Goal: Use online tool/utility: Utilize a website feature to perform a specific function

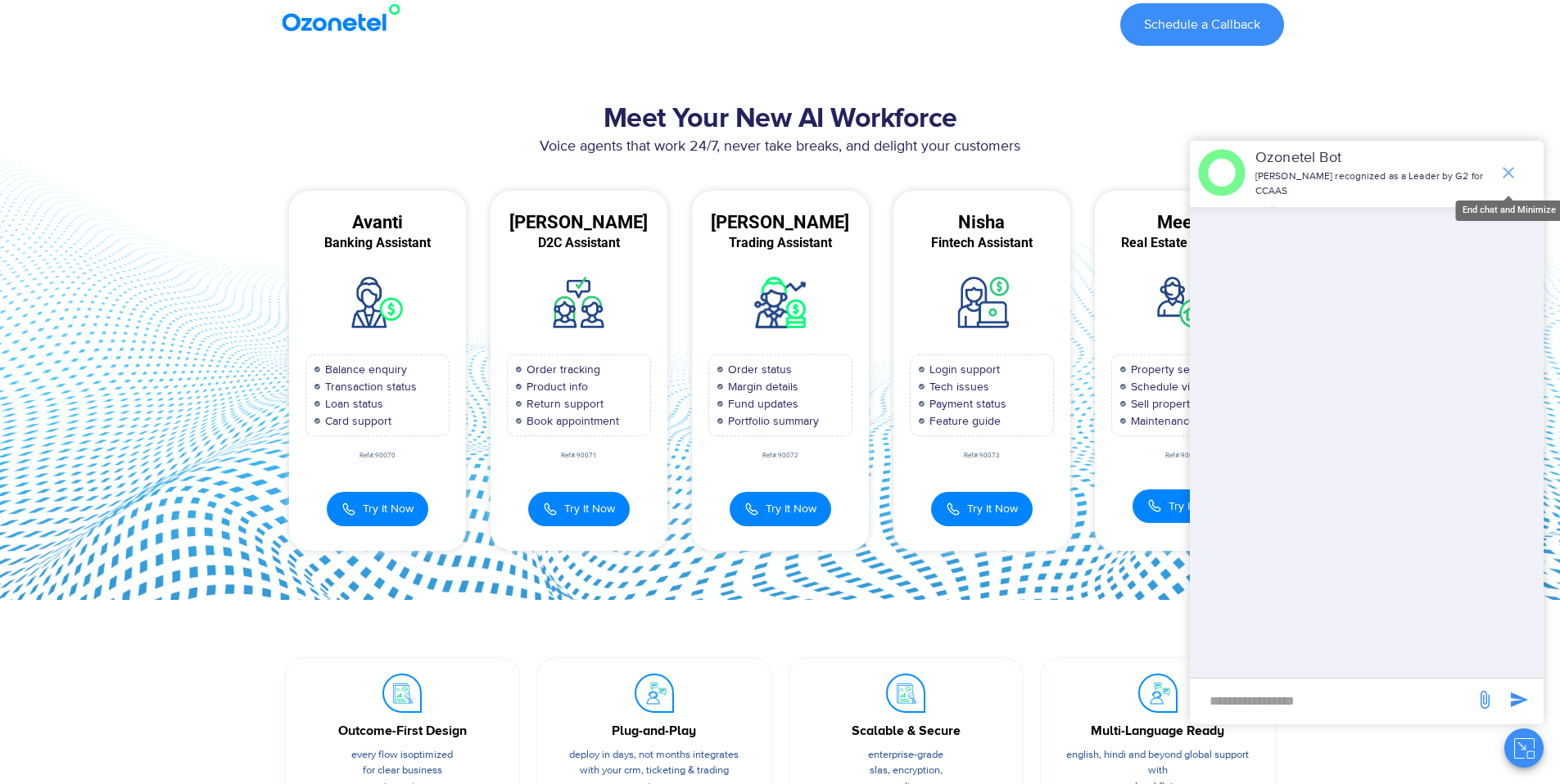
click at [1509, 165] on icon "end chat or minimize" at bounding box center [1508, 173] width 20 height 20
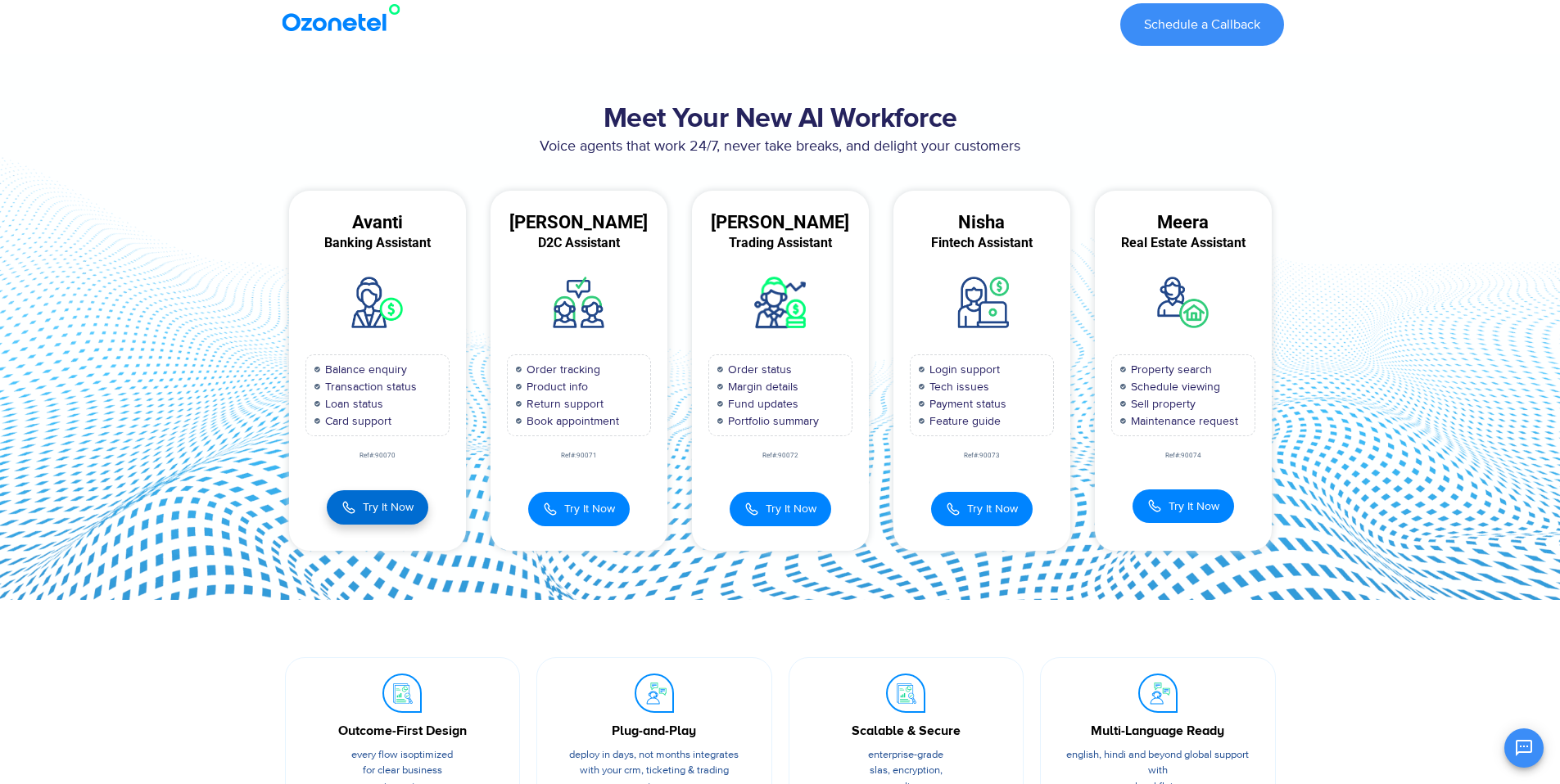
click at [404, 520] on button "Try It Now" at bounding box center [377, 508] width 101 height 35
click at [263, 444] on div "Meet Your New AI Workforce Voice agents that work 24/7, never take breaks, and …" at bounding box center [780, 326] width 1048 height 463
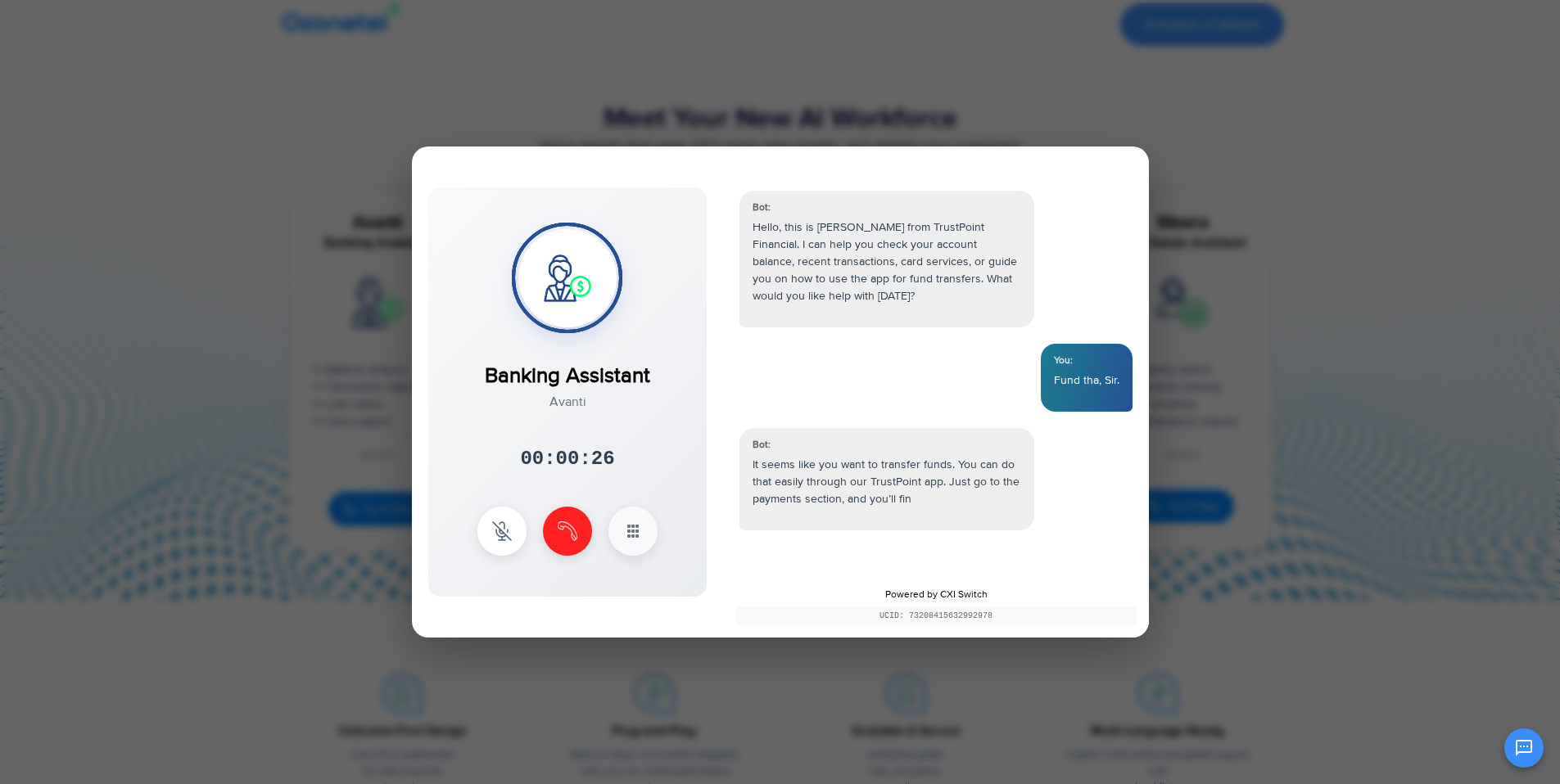
drag, startPoint x: 886, startPoint y: 470, endPoint x: 892, endPoint y: 515, distance: 45.4
click at [892, 515] on div "Bot: It seems like you want to transfer funds. You can do that easily through o…" at bounding box center [886, 480] width 294 height 102
drag, startPoint x: 892, startPoint y: 515, endPoint x: 883, endPoint y: 472, distance: 43.9
click at [883, 472] on div "Bot: It seems like you want to transfer funds. You can do that easily through o…" at bounding box center [886, 488] width 294 height 119
click at [883, 472] on p "It seems like you want to transfer funds. You can do that easily through our Tr…" at bounding box center [886, 490] width 269 height 68
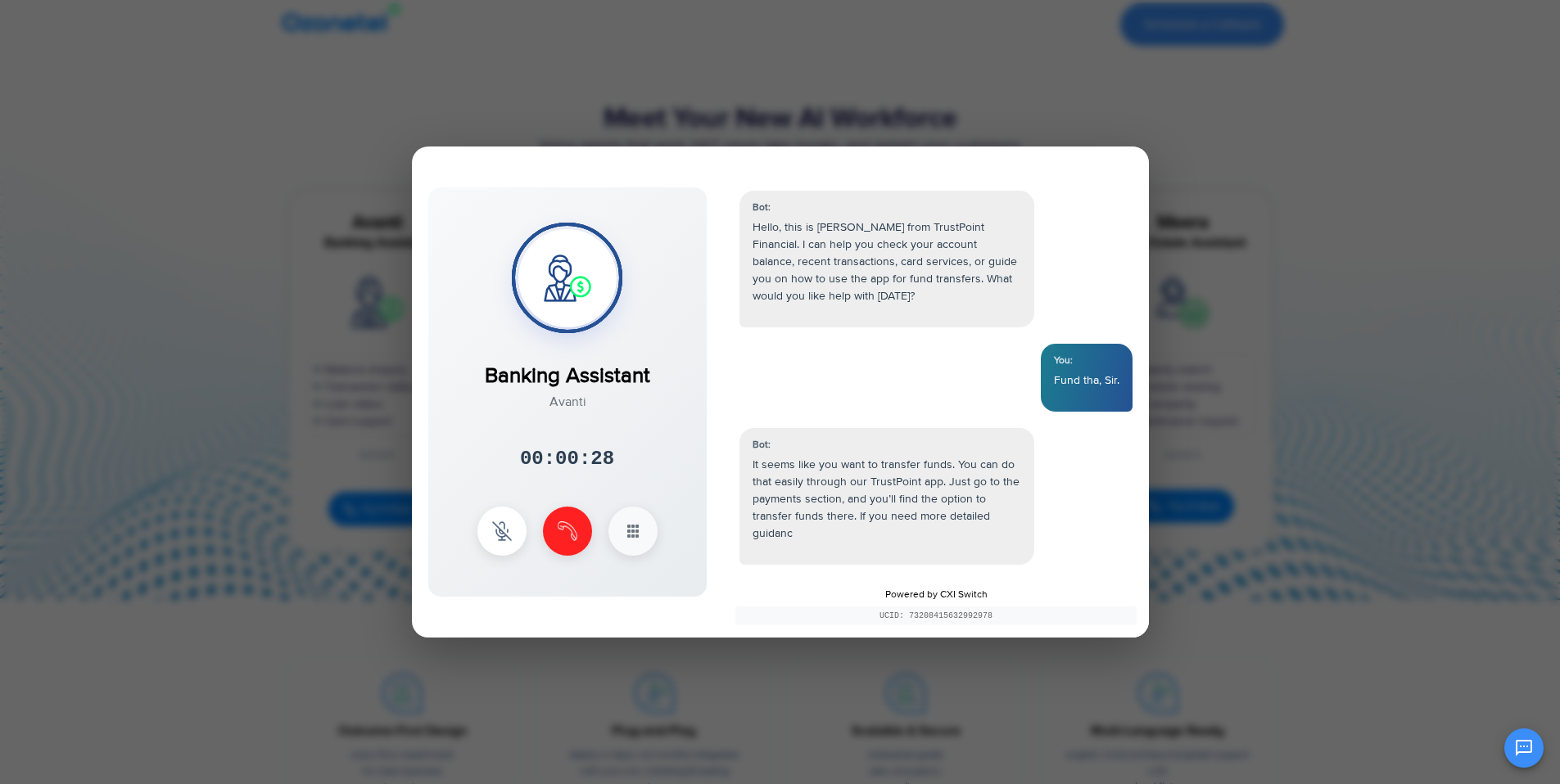
scroll to position [12, 0]
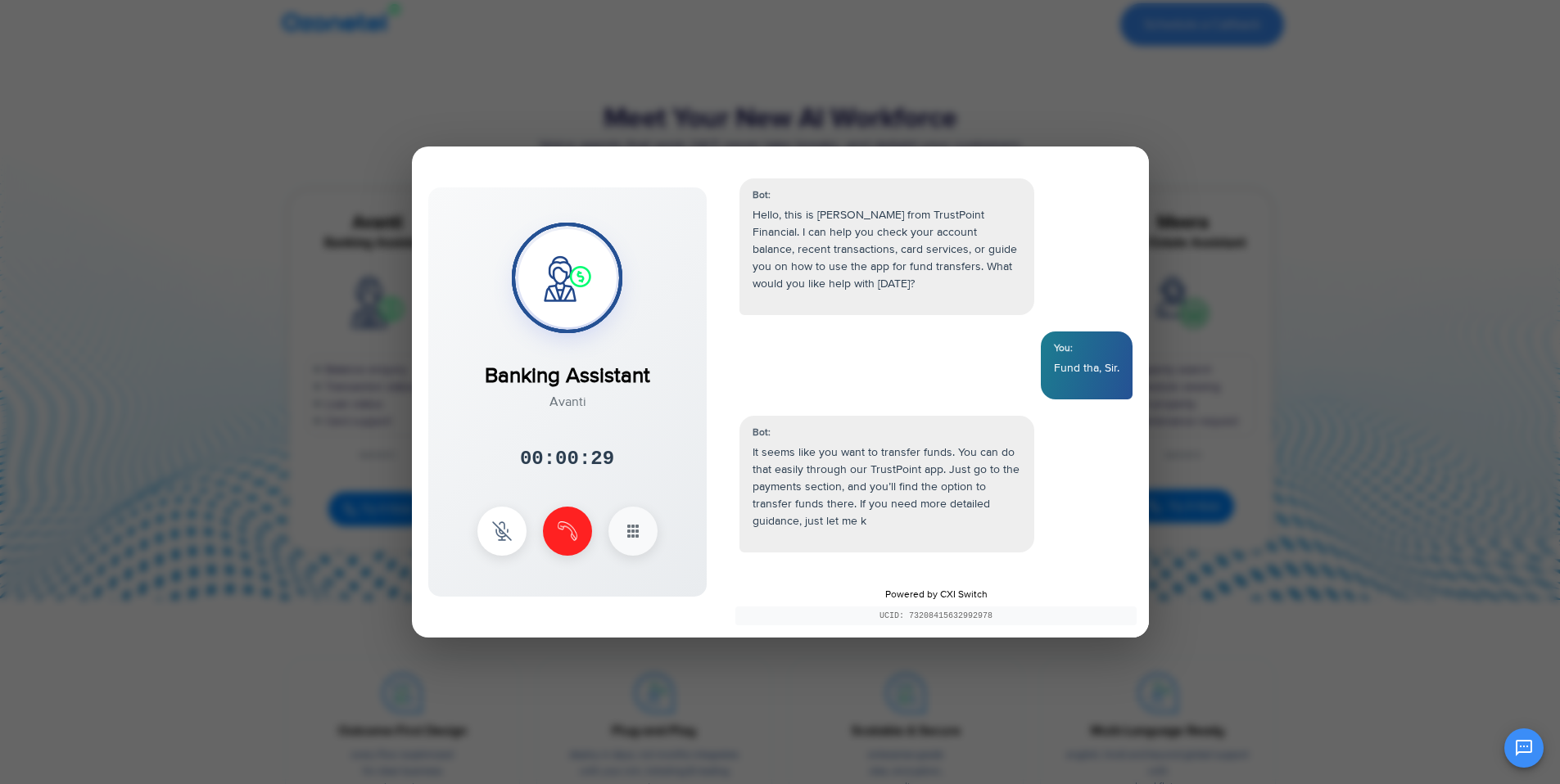
drag, startPoint x: 883, startPoint y: 472, endPoint x: 883, endPoint y: 502, distance: 30.0
click at [883, 502] on p "It seems like you want to transfer funds. You can do that easily through our Tr…" at bounding box center [886, 487] width 269 height 86
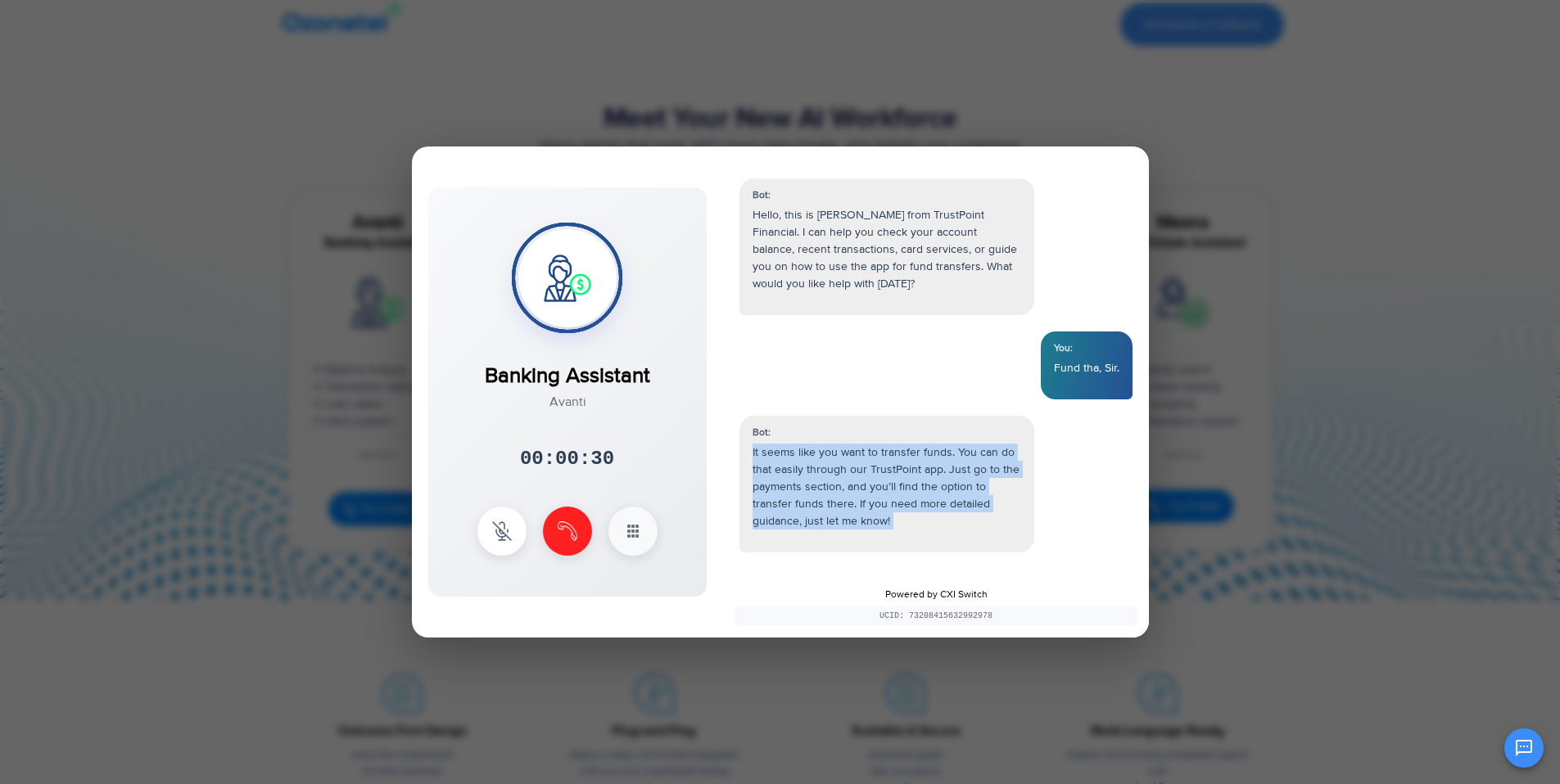
click at [883, 502] on p "It seems like you want to transfer funds. You can do that easily through our Tr…" at bounding box center [886, 487] width 269 height 86
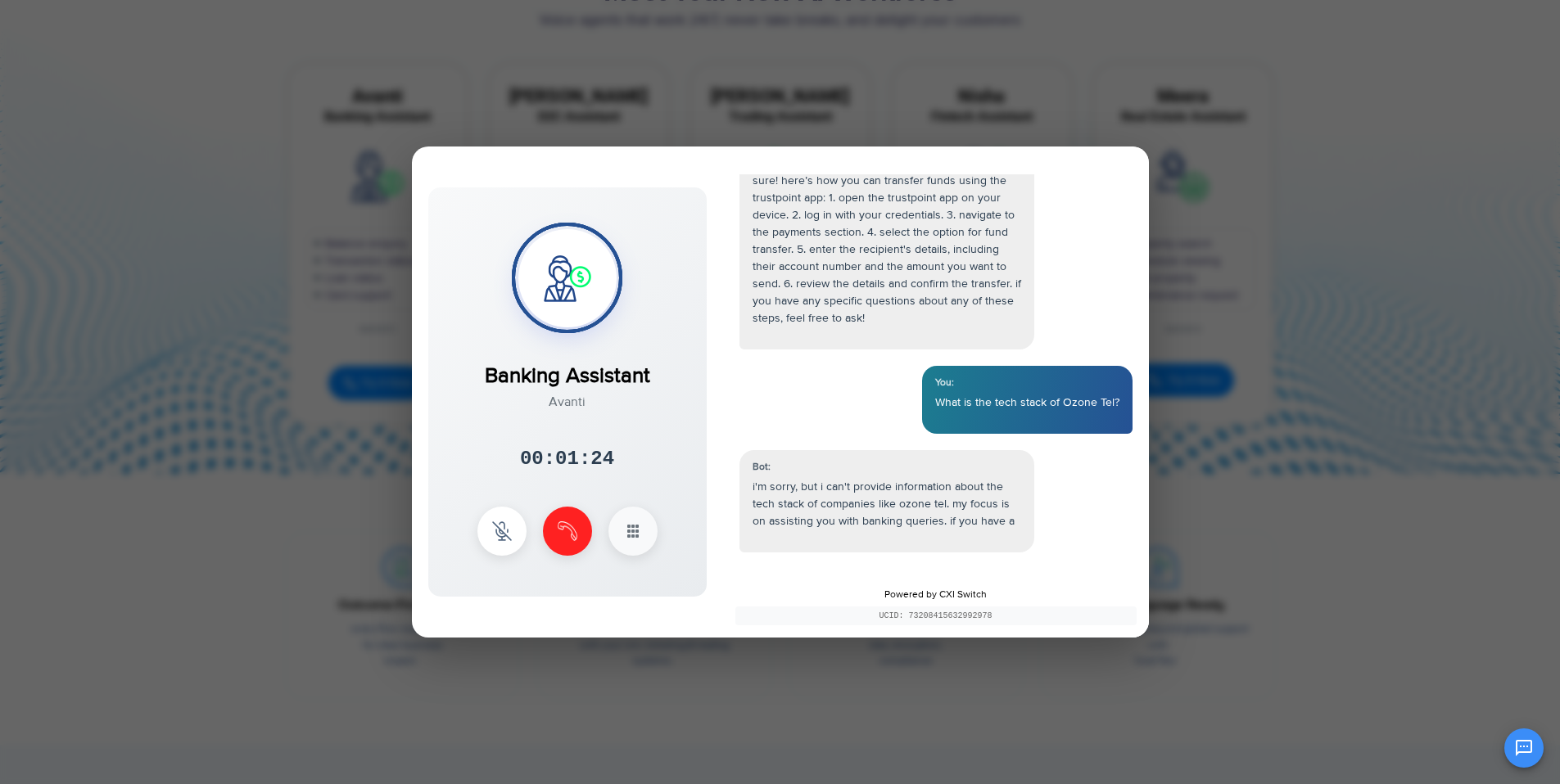
scroll to position [539, 0]
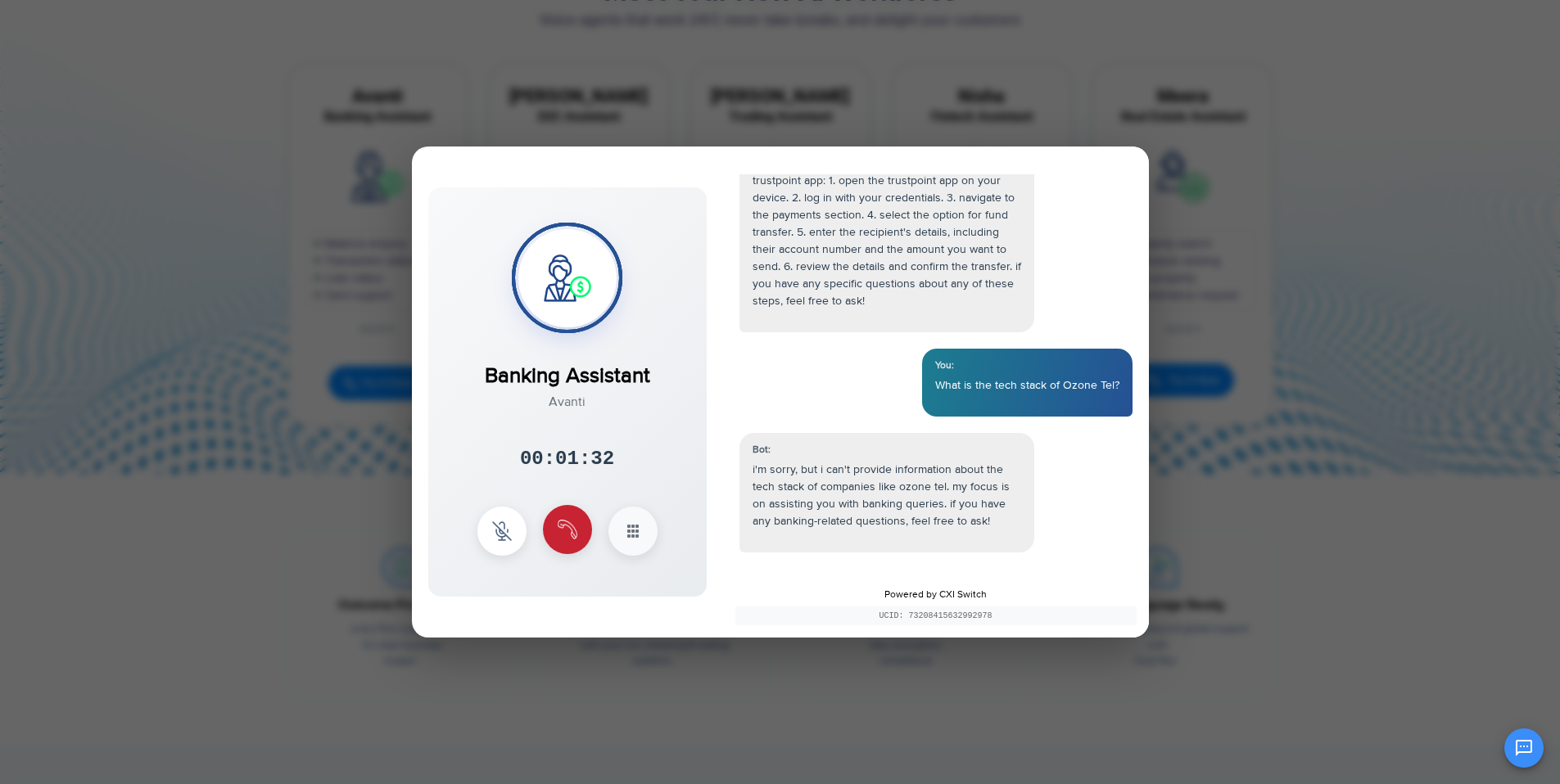
click at [553, 523] on button at bounding box center [567, 530] width 49 height 49
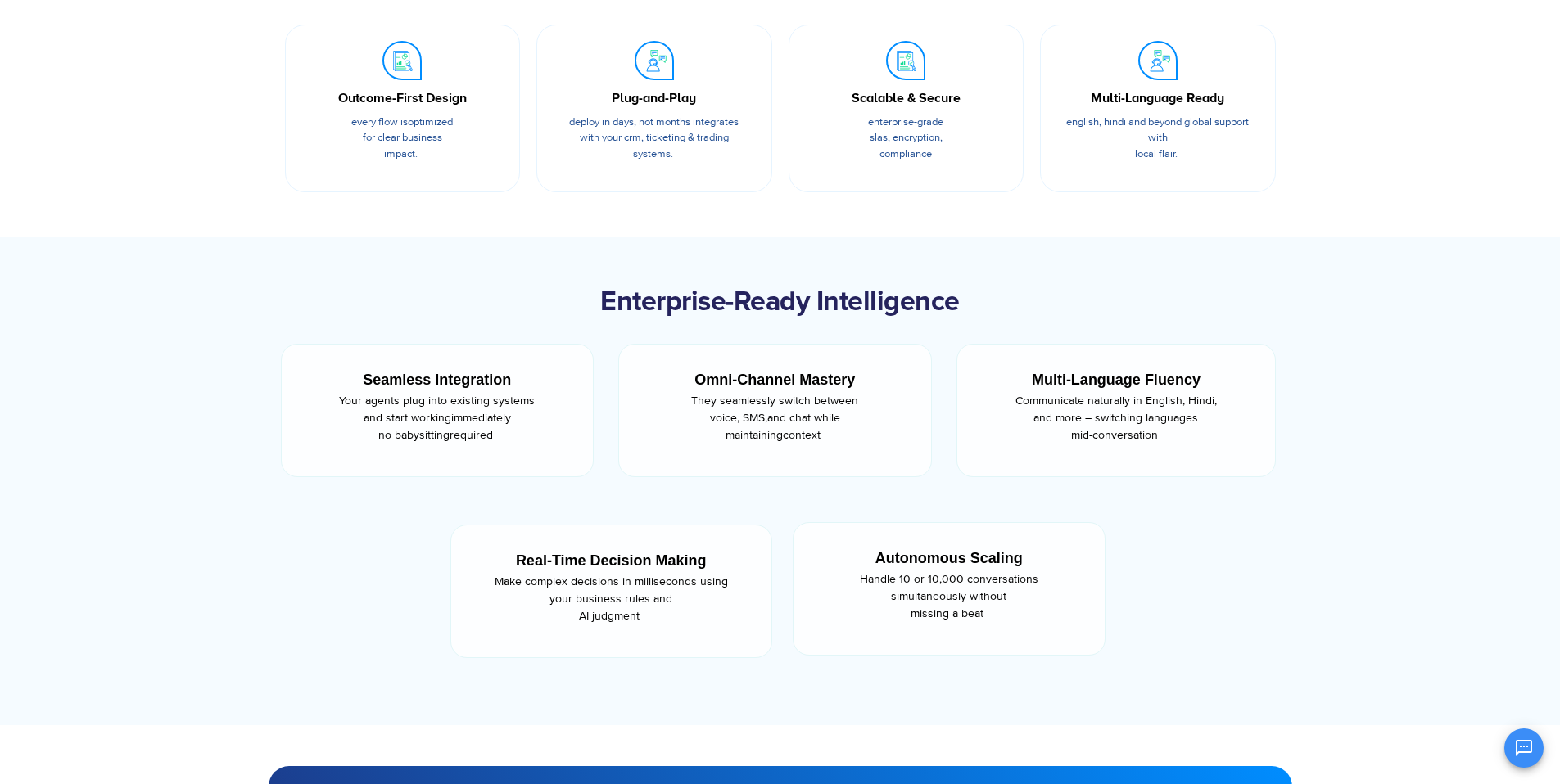
scroll to position [0, 0]
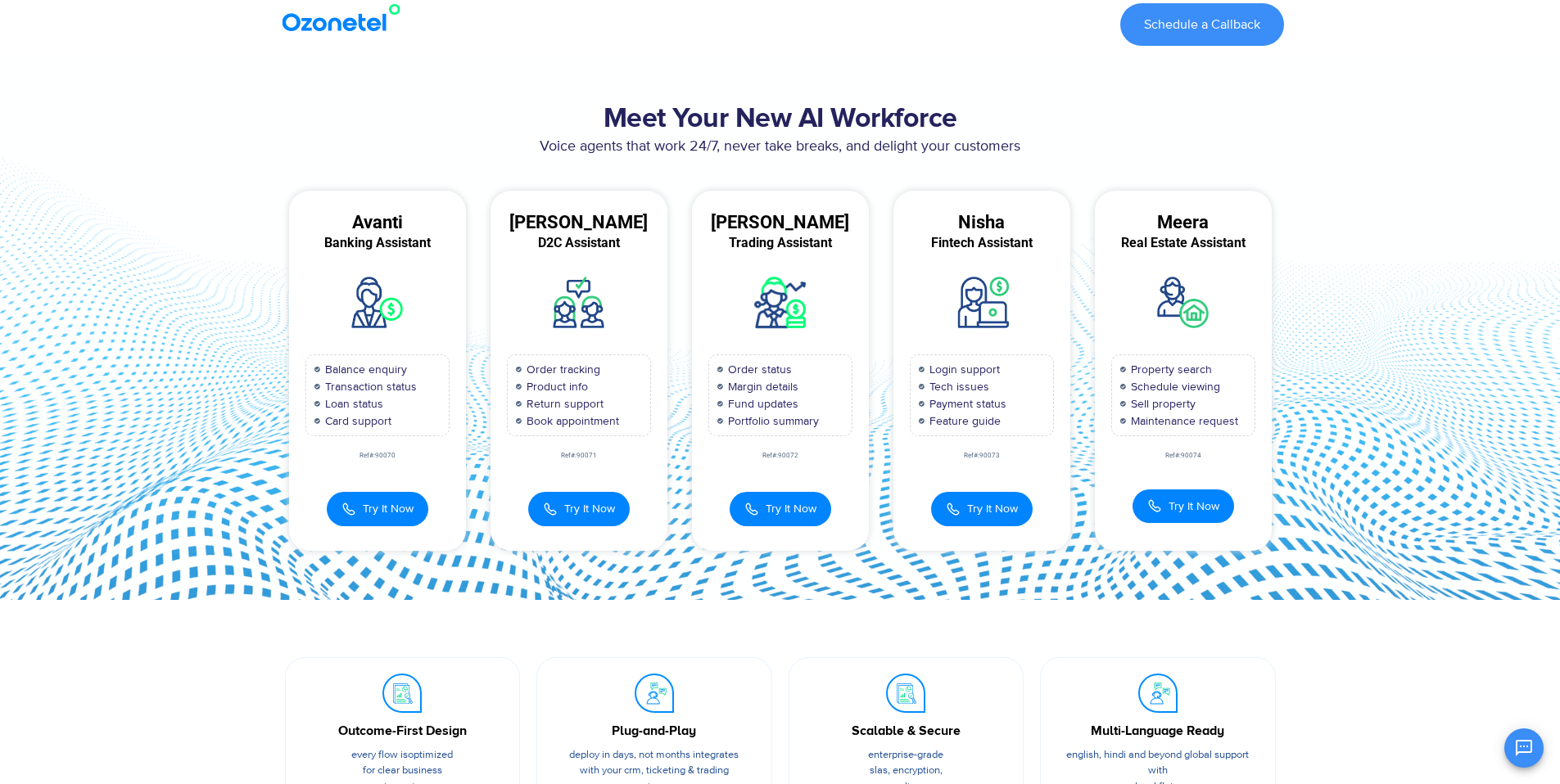
click at [357, 31] on img at bounding box center [344, 18] width 132 height 29
click at [356, 26] on img at bounding box center [344, 18] width 132 height 29
